Goal: Task Accomplishment & Management: Manage account settings

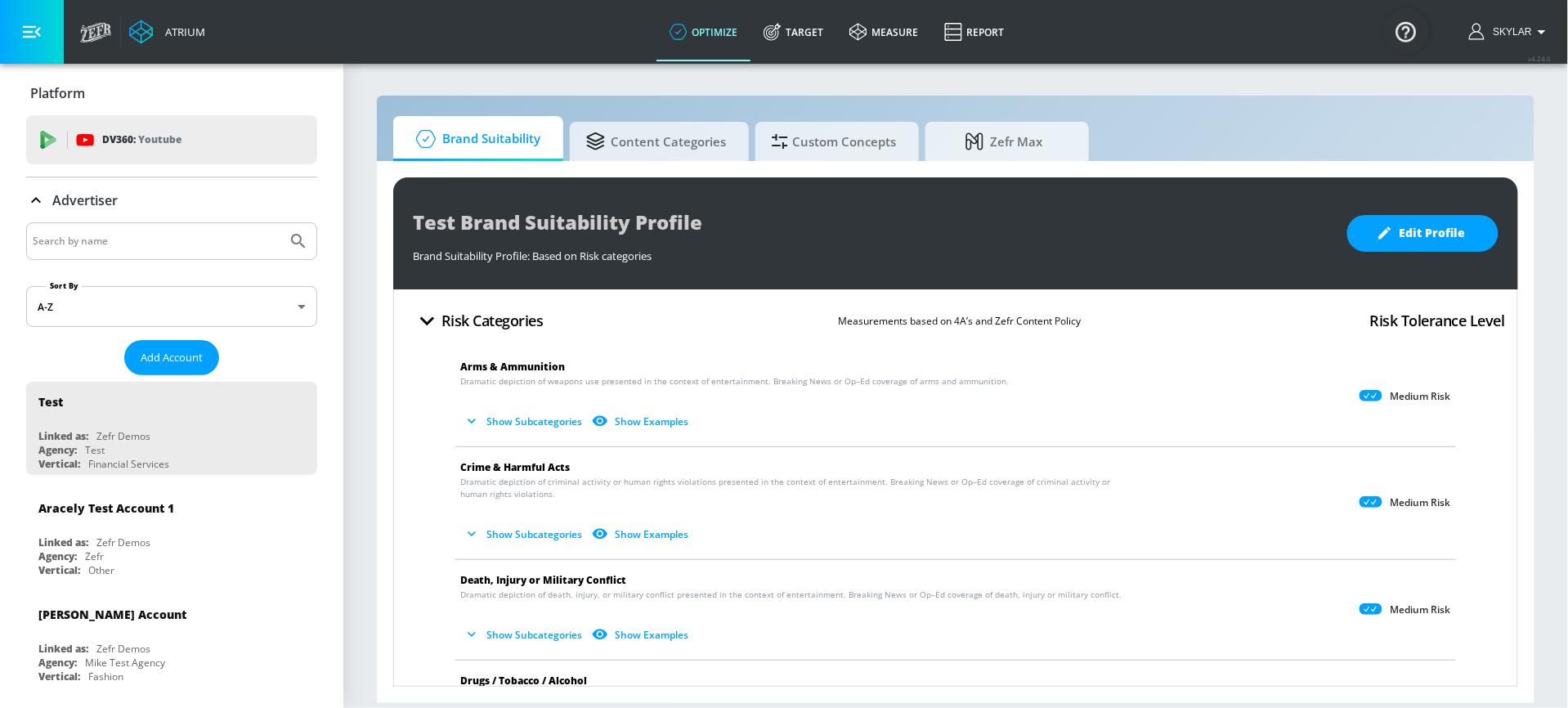
click at [84, 240] on input "Search by name" at bounding box center [156, 241] width 248 height 21
type input "[US_STATE] mutual"
click at [310, 245] on button "Submit Search" at bounding box center [298, 240] width 36 height 36
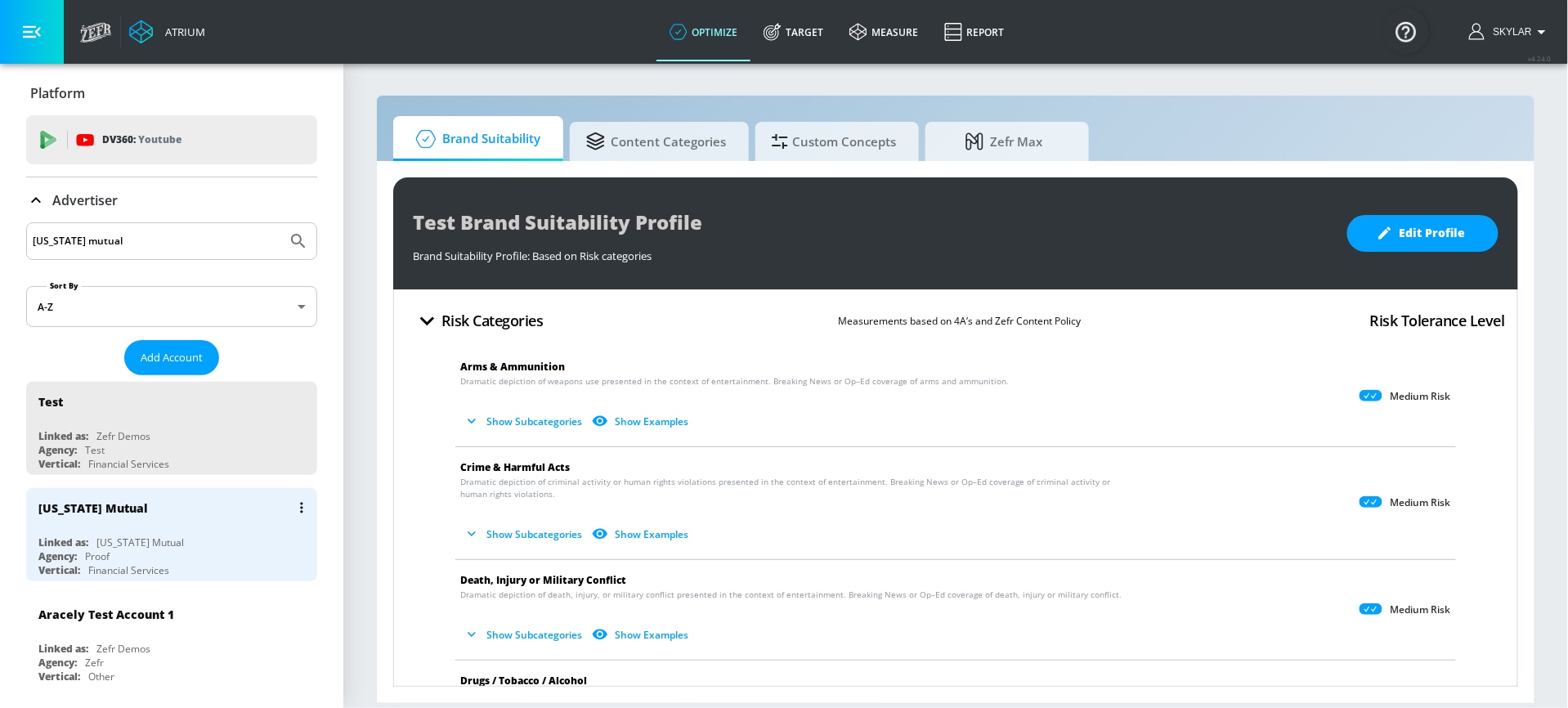
click at [162, 513] on div "[US_STATE] Mutual" at bounding box center [176, 507] width 275 height 40
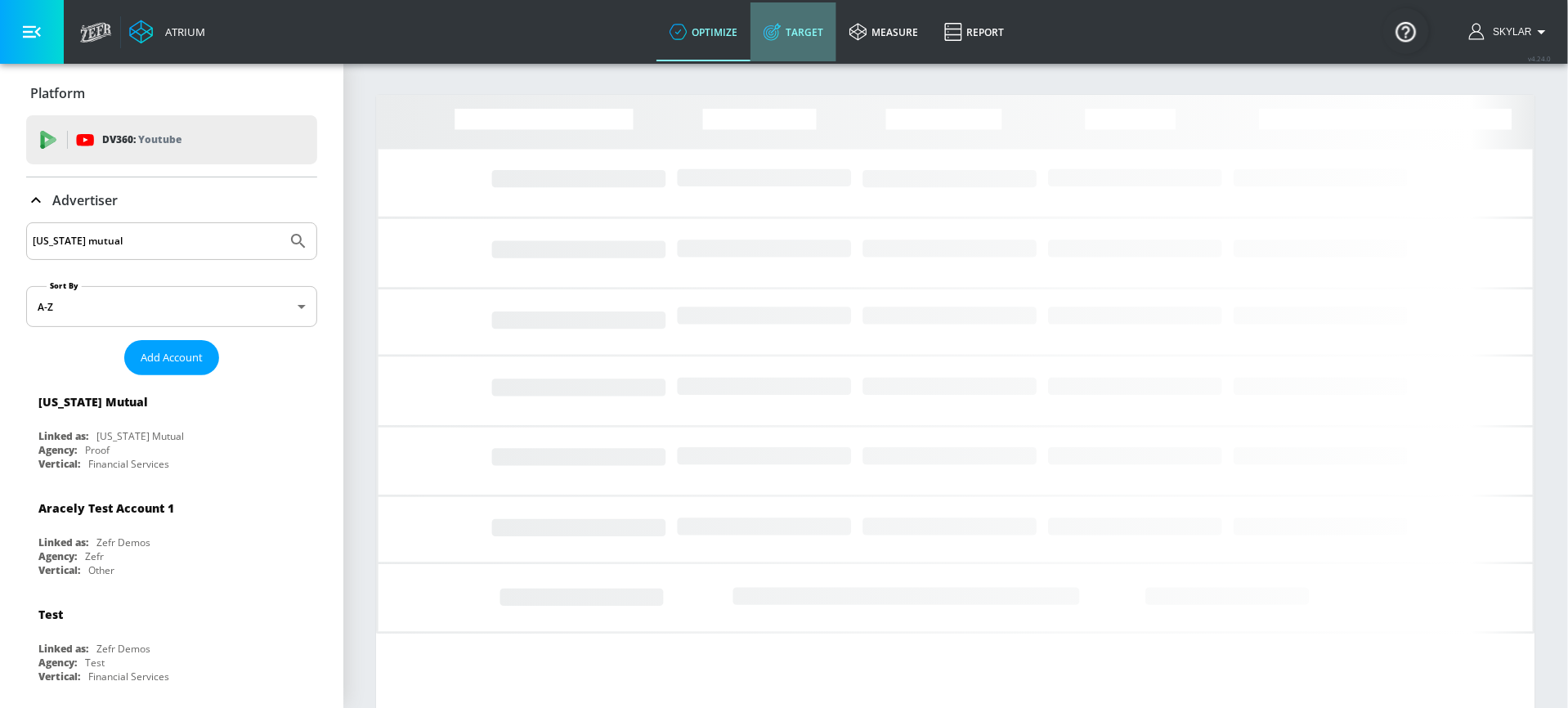
click at [812, 21] on link "Target" at bounding box center [793, 32] width 86 height 59
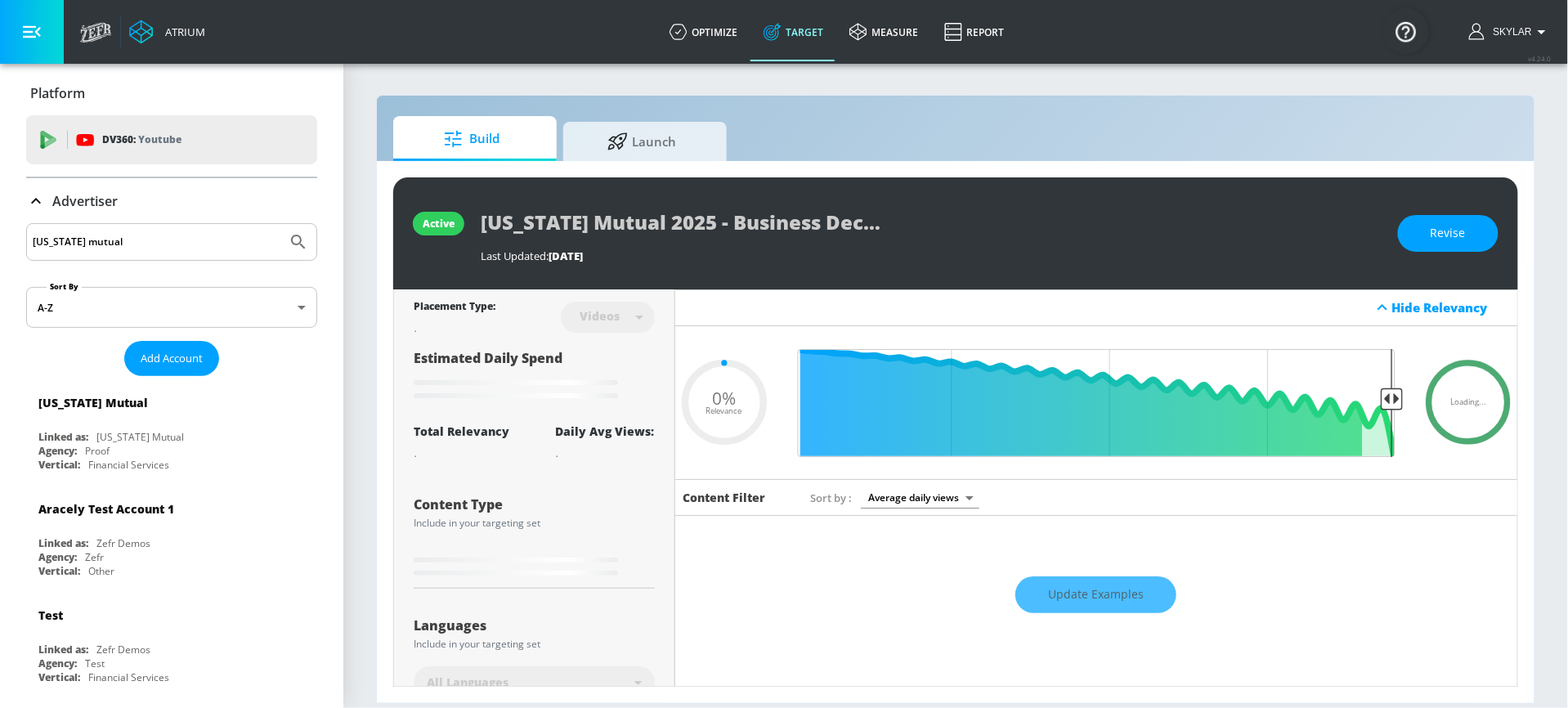
click at [42, 200] on icon at bounding box center [36, 201] width 19 height 19
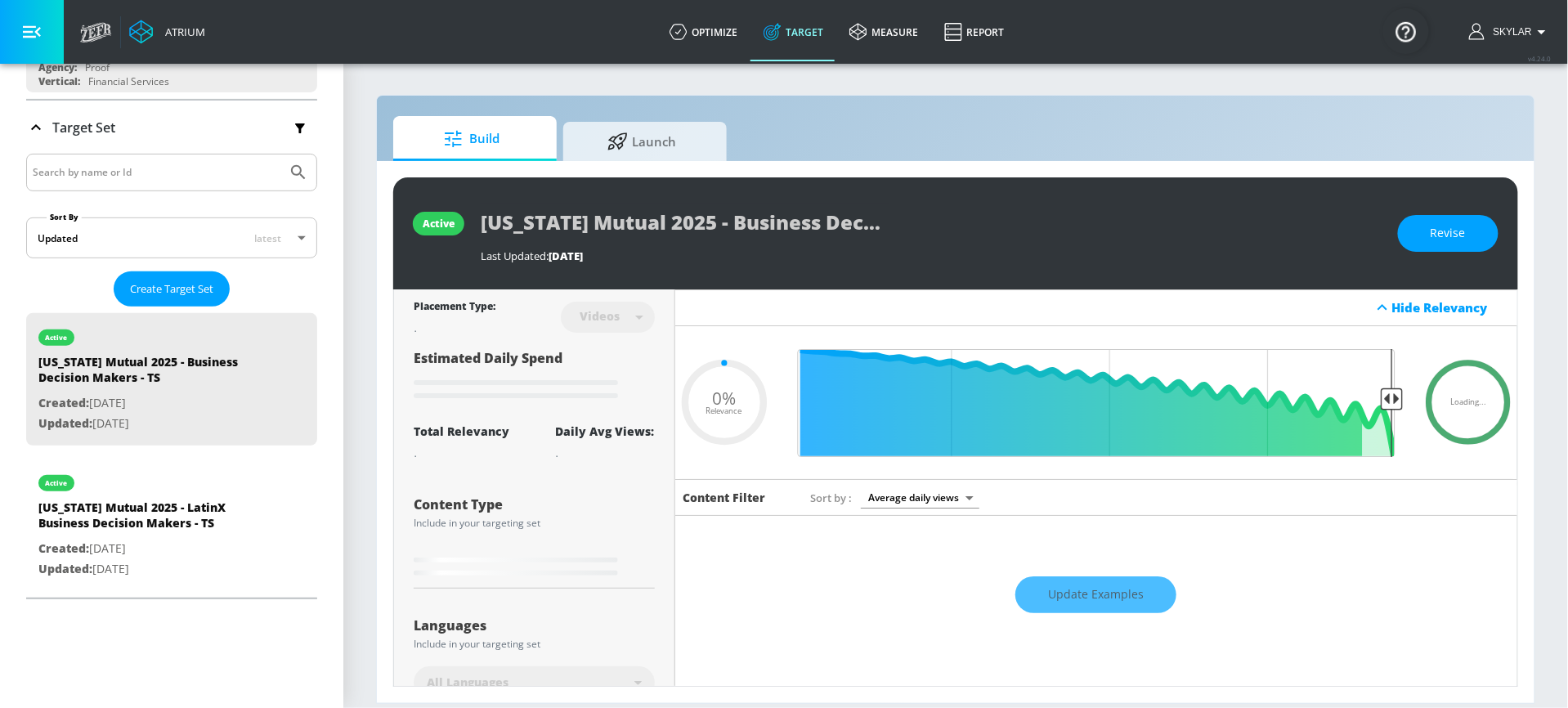
scroll to position [268, 0]
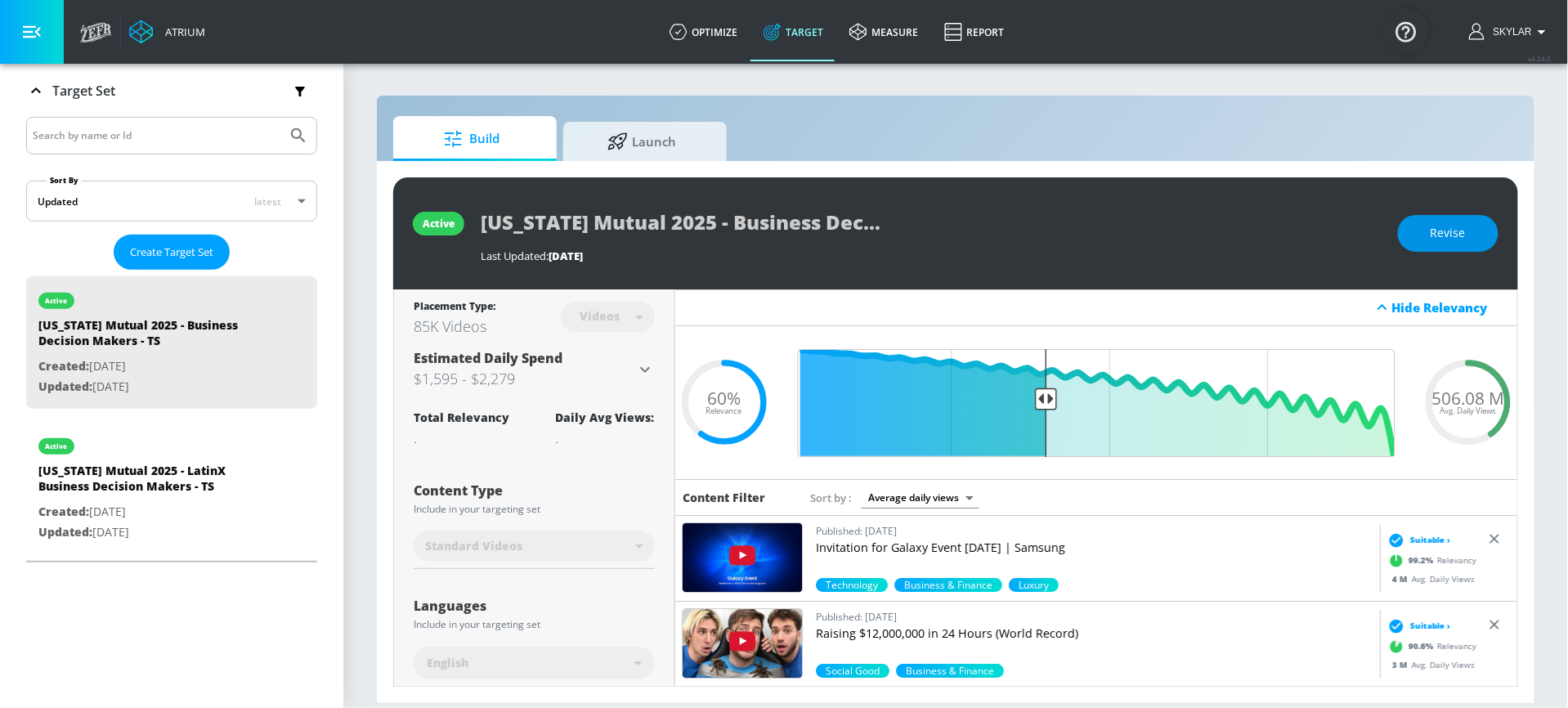
click at [1432, 234] on span "Revise" at bounding box center [1448, 232] width 35 height 20
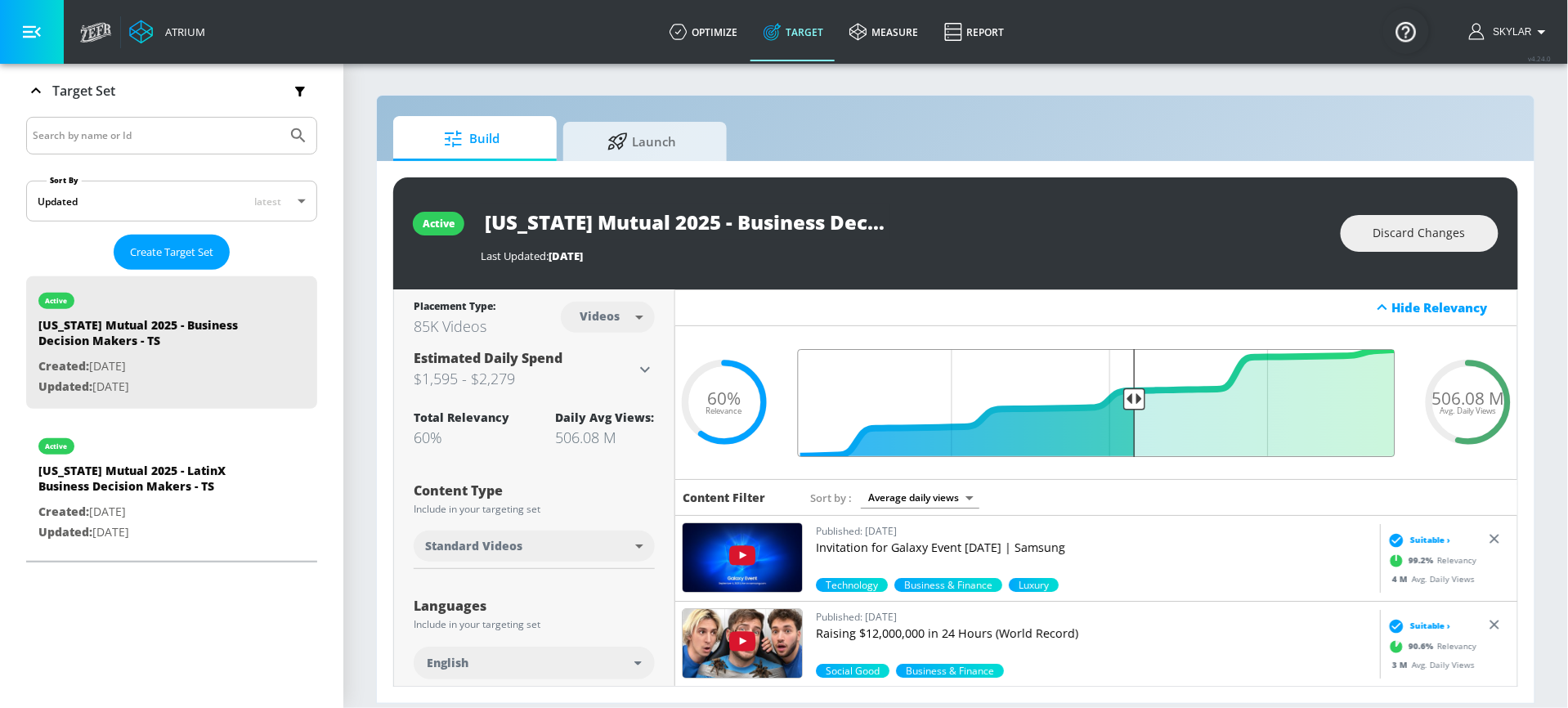
drag, startPoint x: 1049, startPoint y: 397, endPoint x: 1132, endPoint y: 395, distance: 83.0
click at [1133, 398] on input "Final Threshold" at bounding box center [1096, 403] width 614 height 108
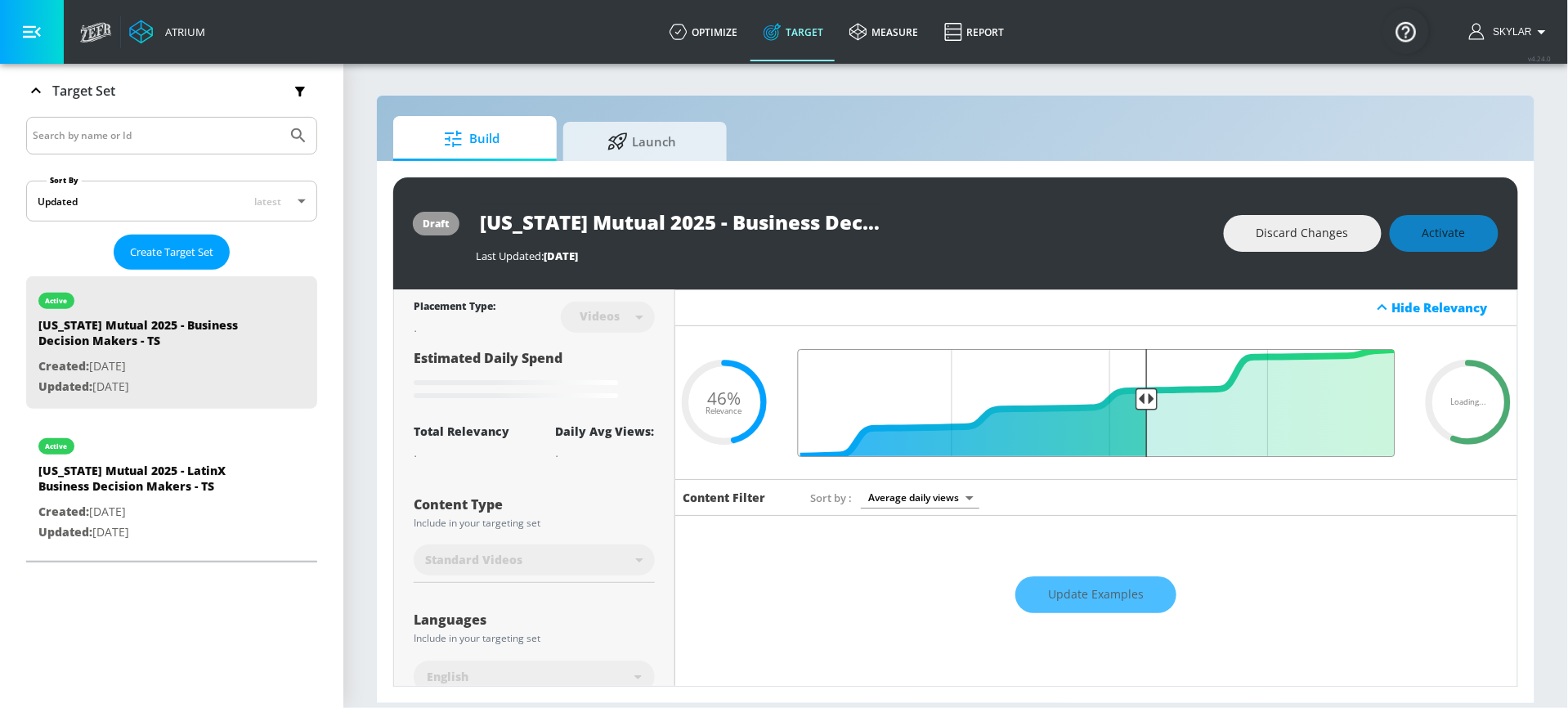
drag, startPoint x: 1137, startPoint y: 395, endPoint x: 1149, endPoint y: 395, distance: 12.0
click at [1149, 395] on input "Final Threshold" at bounding box center [1096, 403] width 614 height 108
drag, startPoint x: 1147, startPoint y: 400, endPoint x: 1159, endPoint y: 400, distance: 12.0
click at [1159, 400] on input "Final Threshold" at bounding box center [1096, 403] width 614 height 108
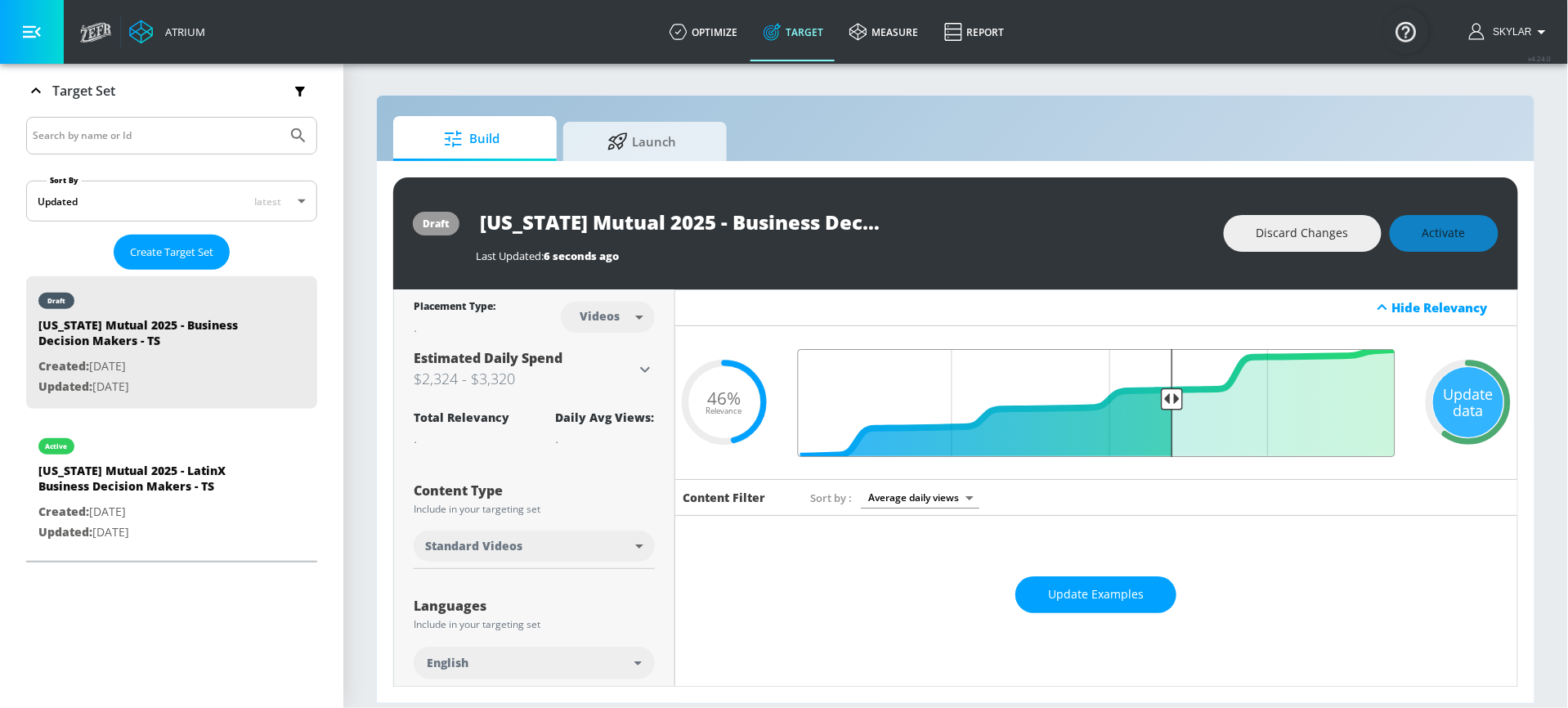
drag, startPoint x: 1156, startPoint y: 397, endPoint x: 1171, endPoint y: 395, distance: 15.1
type input "0.4"
click at [1171, 395] on input "Final Threshold" at bounding box center [1096, 403] width 614 height 108
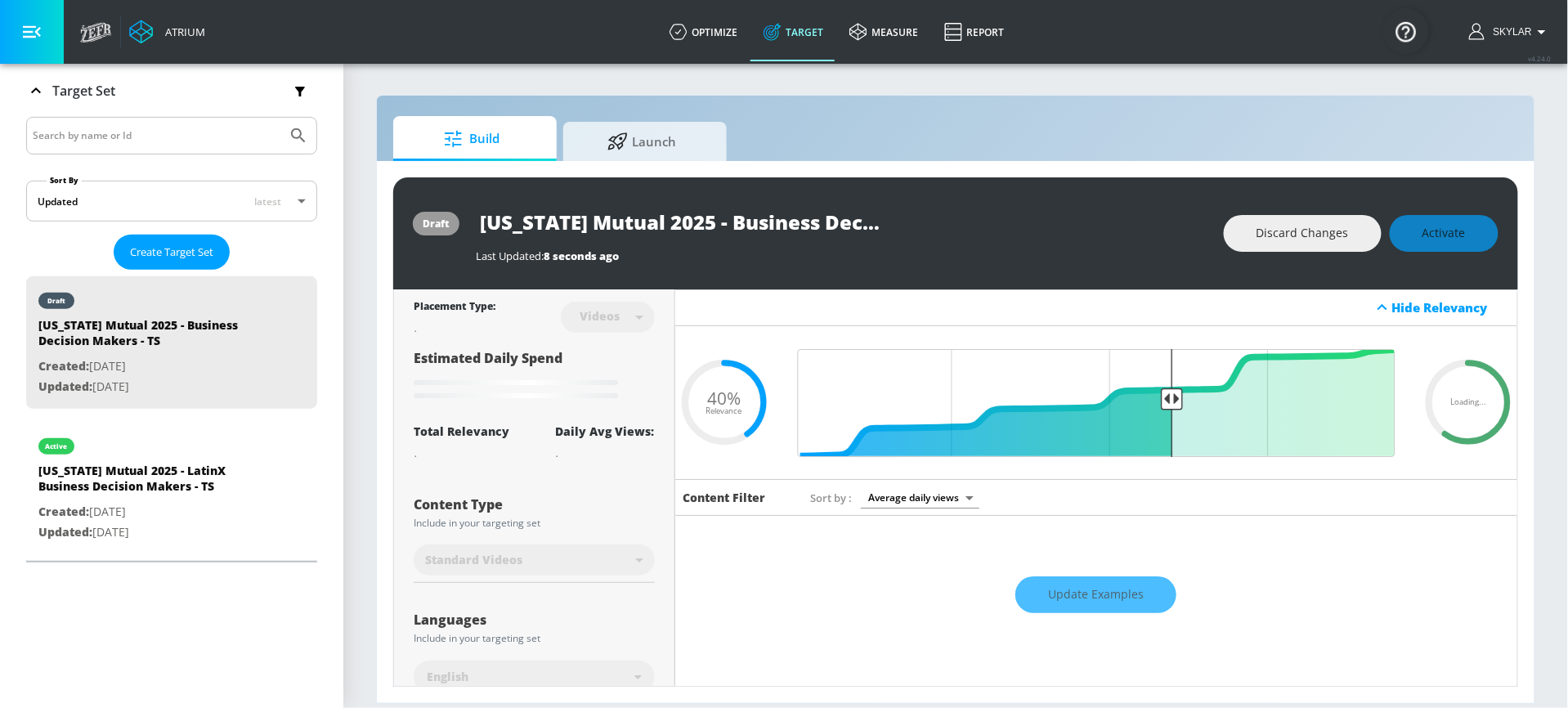
click at [1139, 179] on div "draft [US_STATE] Mutual 2025 - Business Decision Makers - TS Last Updated: 8 se…" at bounding box center [956, 233] width 1125 height 112
click at [1455, 228] on div "Discard Changes Activate" at bounding box center [1361, 233] width 275 height 37
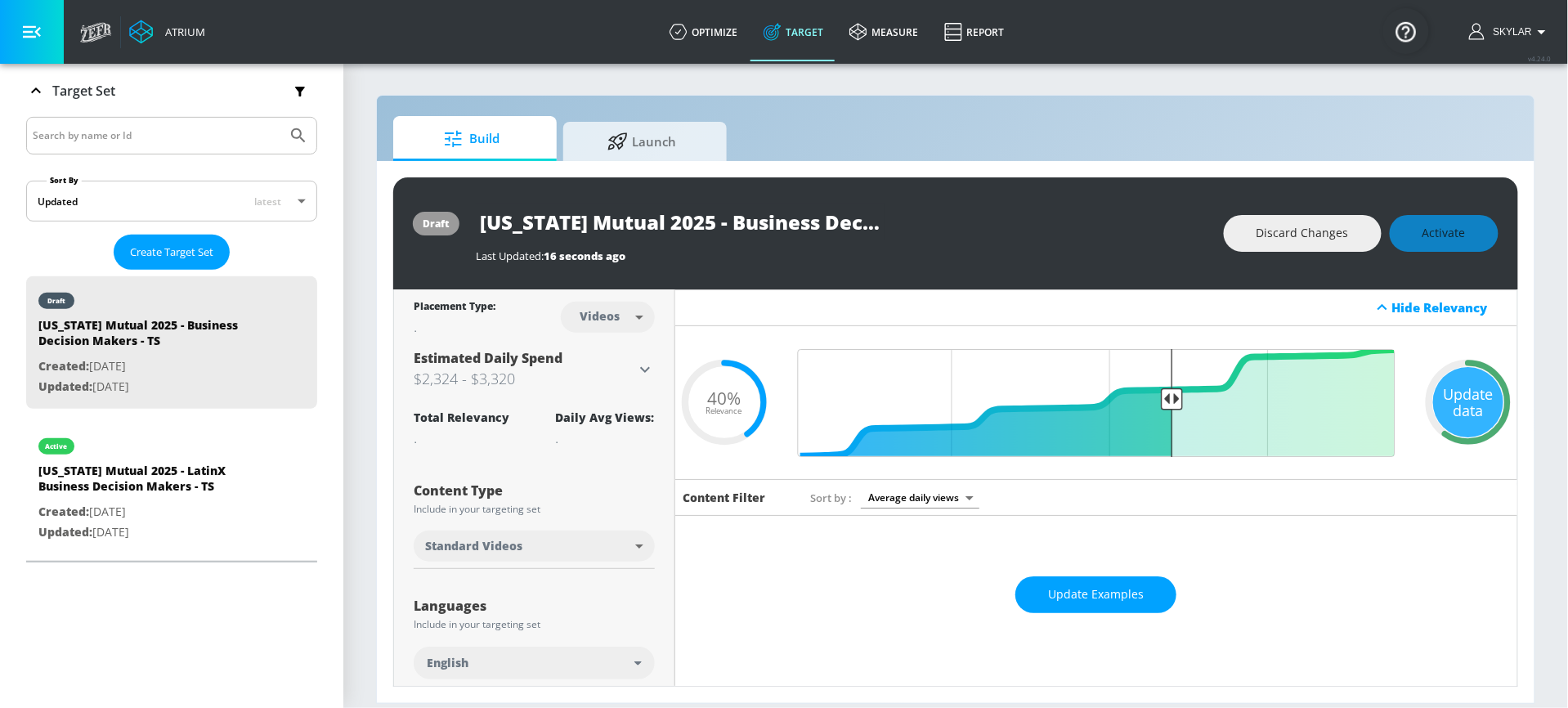
click at [1049, 212] on div "[US_STATE] Mutual 2025 - Business Decision Makers - TS" at bounding box center [842, 222] width 732 height 37
click at [1457, 235] on span "Activate" at bounding box center [1444, 232] width 43 height 20
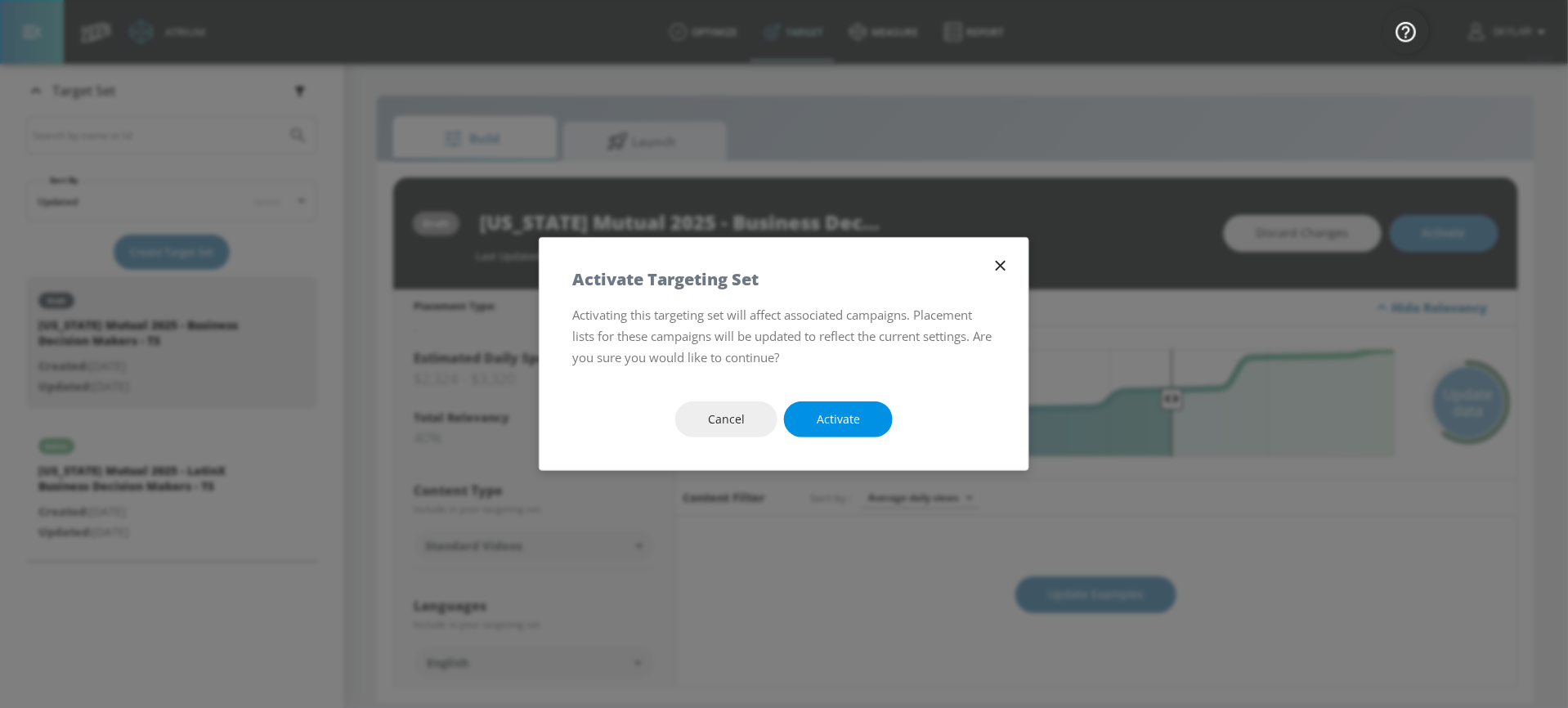
click at [842, 427] on span "Activate" at bounding box center [838, 420] width 43 height 20
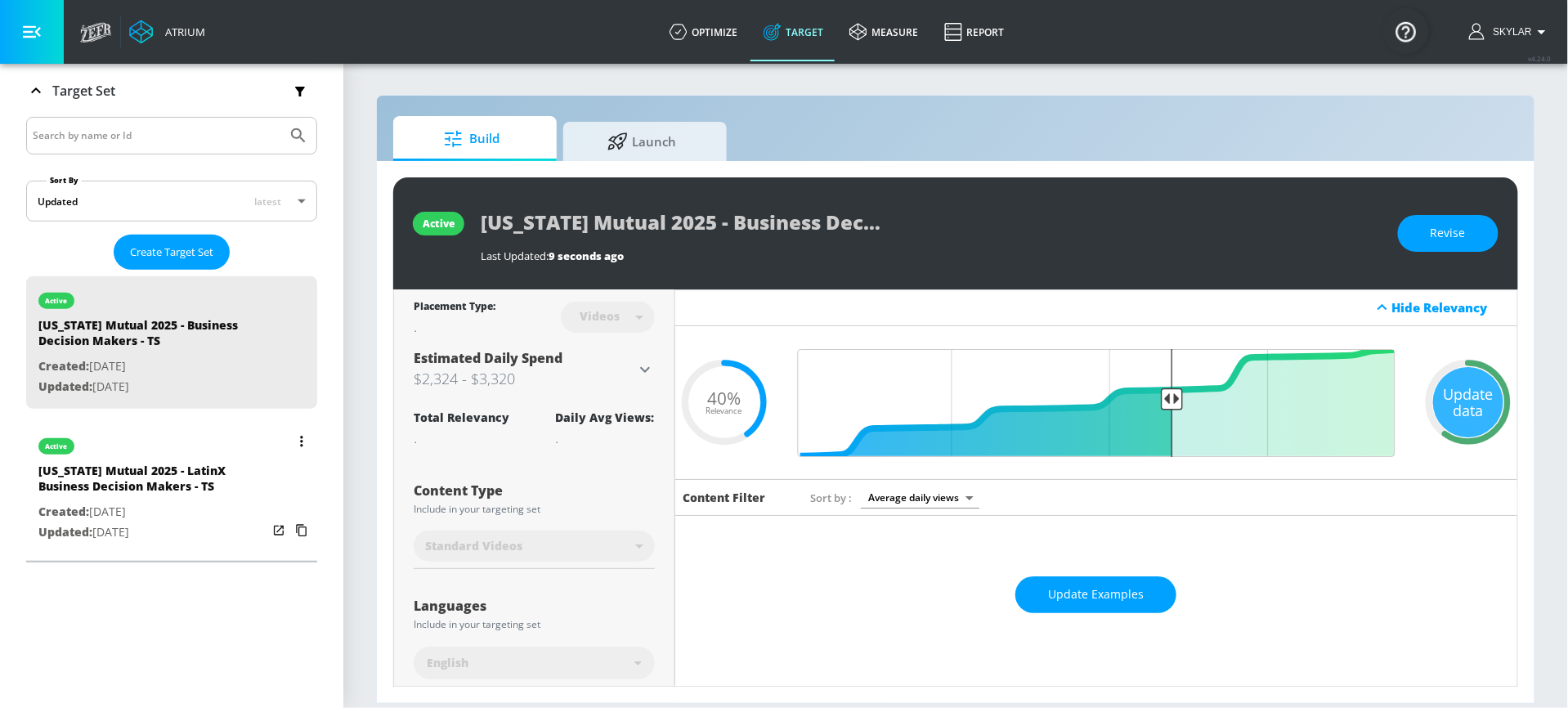
click at [148, 506] on p "Created: [DATE]" at bounding box center [152, 512] width 229 height 20
type input "[US_STATE] Mutual 2025 - LatinX Business Decision Makers - TS"
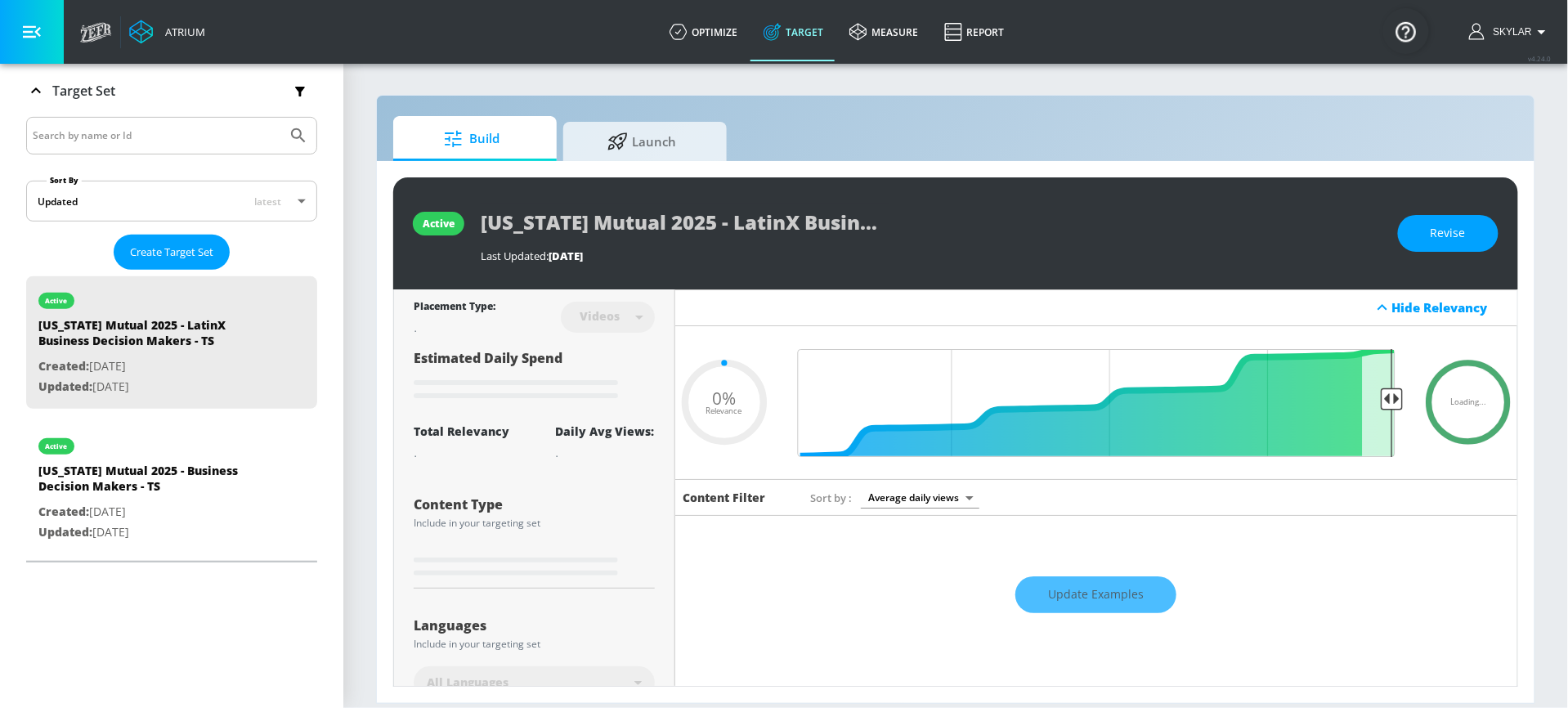
type input "0.41"
